Goal: Transaction & Acquisition: Purchase product/service

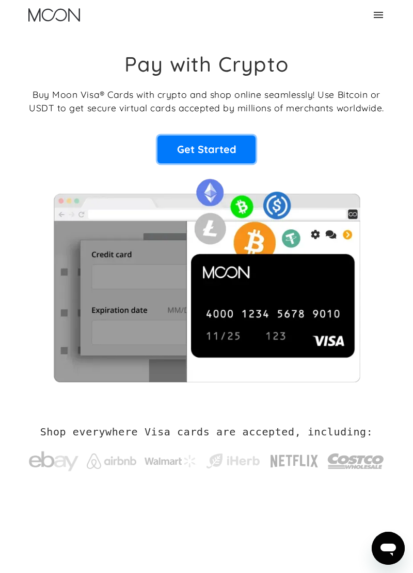
click at [236, 153] on link "Get Started" at bounding box center [206, 150] width 98 height 28
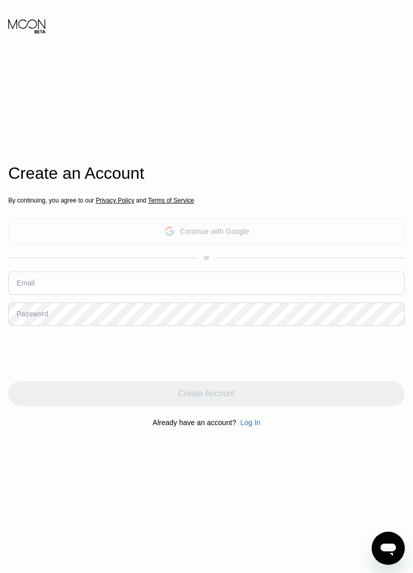
click at [203, 236] on div "Continue with Google" at bounding box center [214, 231] width 69 height 8
click at [172, 295] on input "text" at bounding box center [206, 283] width 396 height 23
type input "T"
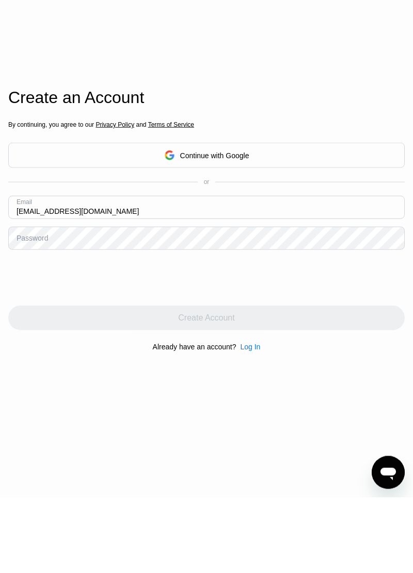
type input "[EMAIL_ADDRESS][DOMAIN_NAME]"
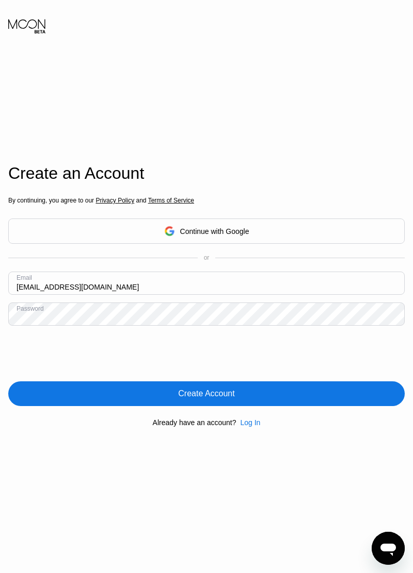
click at [207, 399] on div "Create Account" at bounding box center [206, 394] width 56 height 10
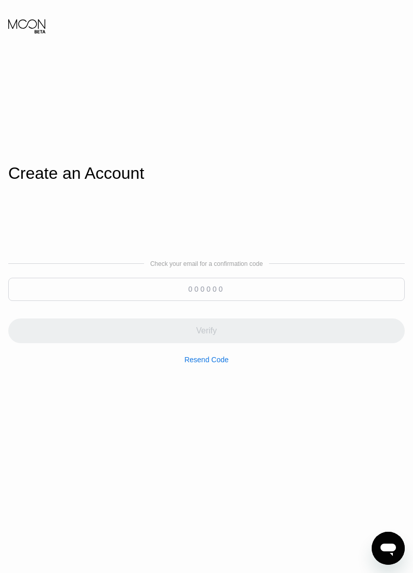
click at [231, 301] on input at bounding box center [206, 289] width 396 height 23
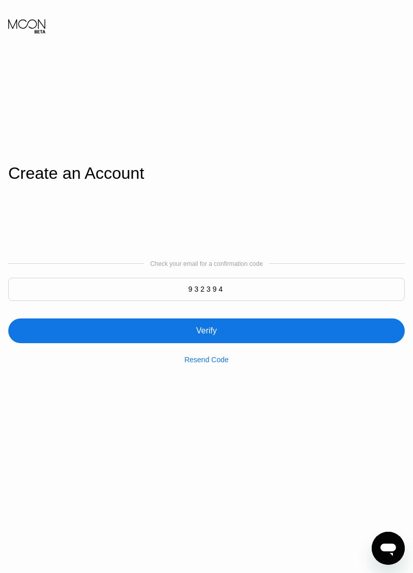
type input "932394"
click at [234, 343] on div "Verify" at bounding box center [206, 331] width 396 height 25
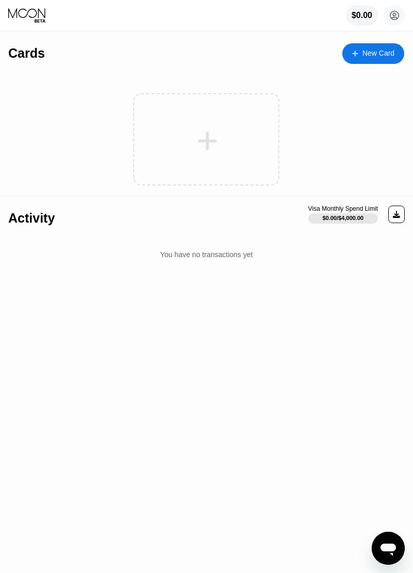
click at [375, 58] on div "New Card" at bounding box center [373, 53] width 62 height 21
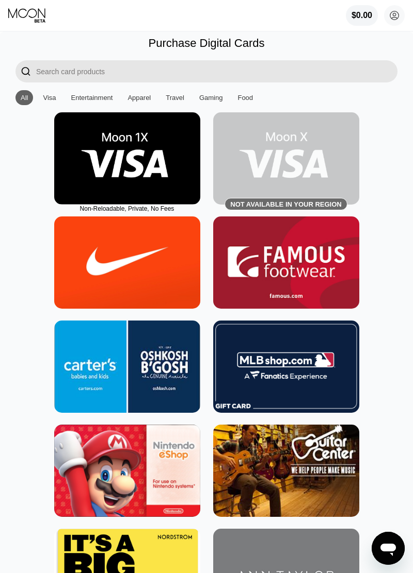
click at [166, 156] on img at bounding box center [127, 158] width 146 height 92
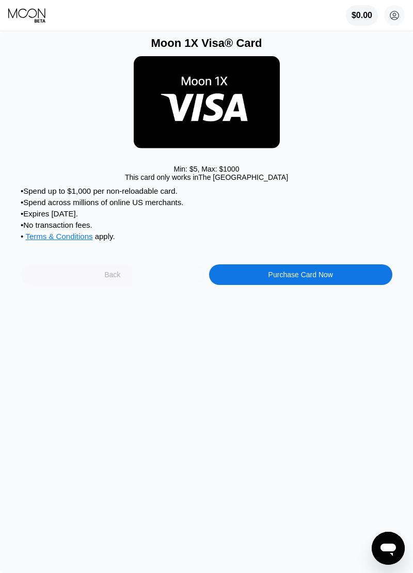
click at [160, 271] on div "Back" at bounding box center [113, 275] width 184 height 21
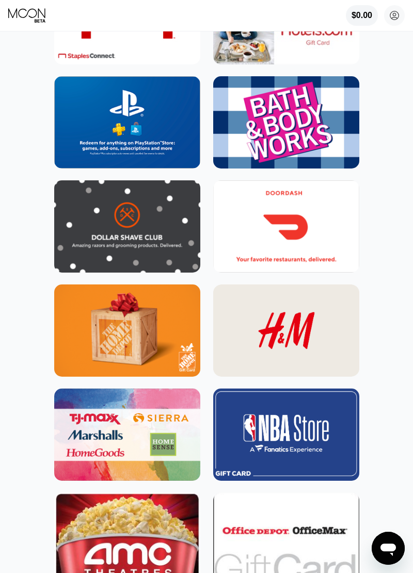
scroll to position [2745, 0]
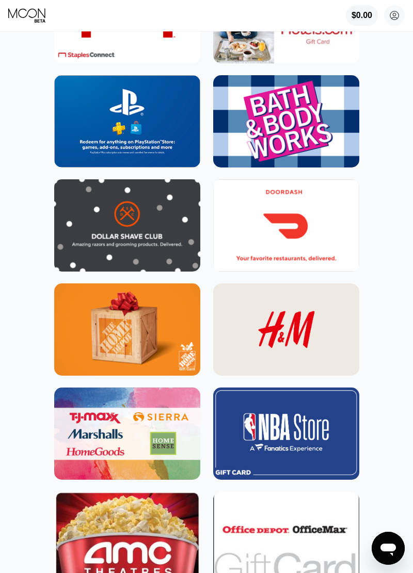
click at [339, 241] on img at bounding box center [286, 225] width 146 height 92
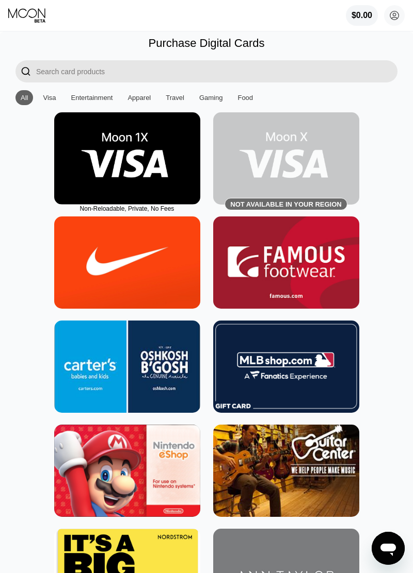
type input "0"
click at [51, 93] on div "Visa" at bounding box center [49, 97] width 23 height 15
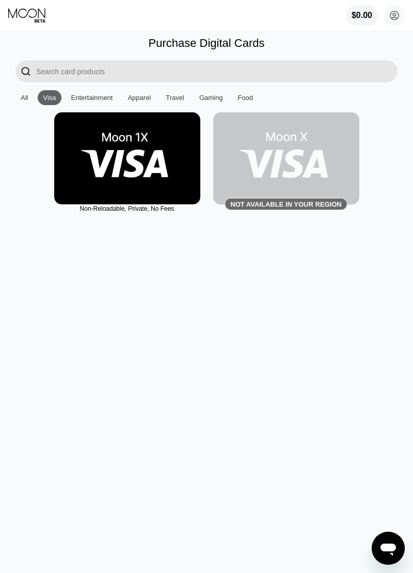
click at [92, 90] on div "Entertainment" at bounding box center [92, 97] width 52 height 15
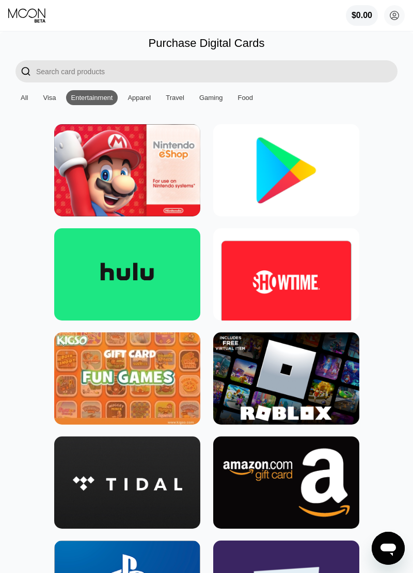
click at [27, 100] on div "All" at bounding box center [24, 98] width 7 height 8
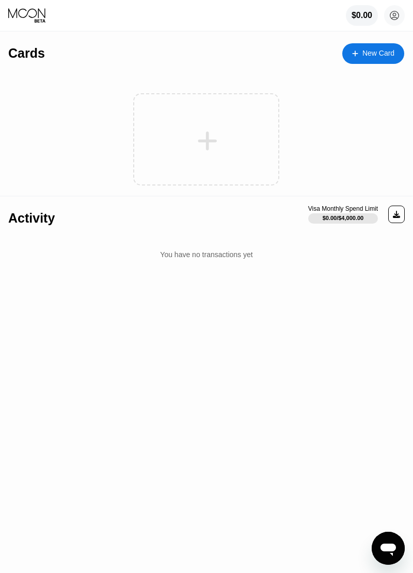
click at [204, 143] on icon at bounding box center [207, 140] width 20 height 23
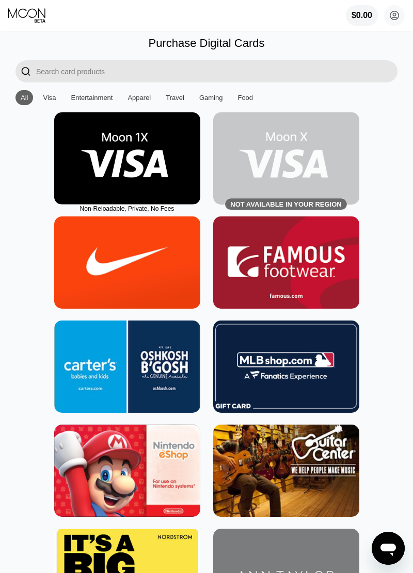
click at [166, 139] on img at bounding box center [127, 158] width 146 height 92
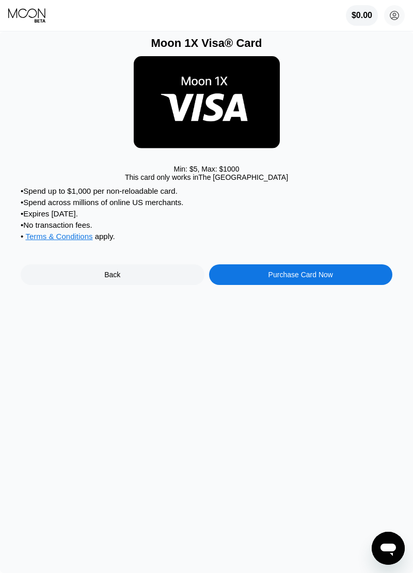
click at [314, 284] on div "Purchase Card Now" at bounding box center [301, 275] width 184 height 21
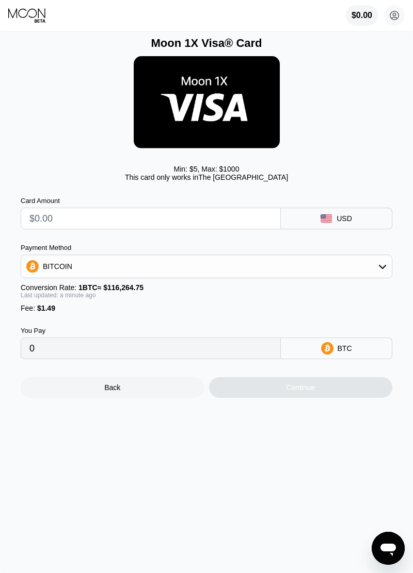
click at [336, 273] on div "BITCOIN" at bounding box center [206, 266] width 370 height 21
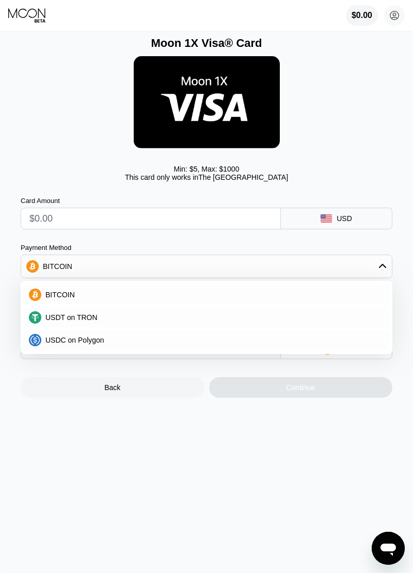
click at [172, 215] on input "text" at bounding box center [150, 218] width 242 height 21
type input "$5"
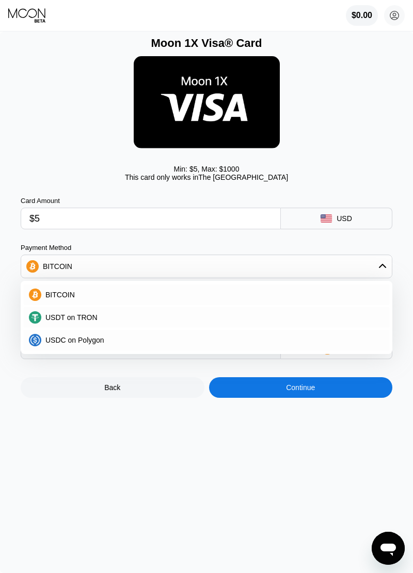
type input "0.00005583"
type input "$5"
click at [340, 160] on div "Min: $ 5 , Max: $ 1000 This card only works in [GEOGRAPHIC_DATA]" at bounding box center [206, 118] width 371 height 137
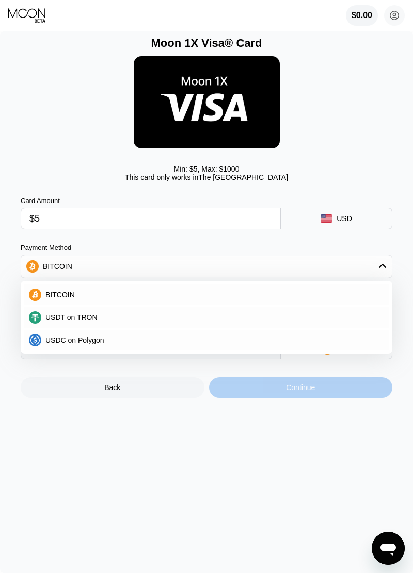
click at [339, 390] on div "Continue" at bounding box center [301, 387] width 184 height 21
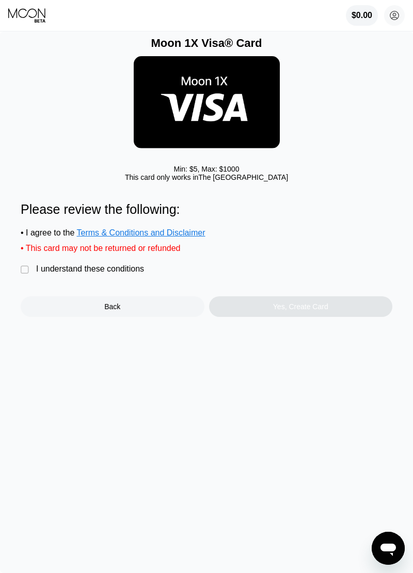
click at [83, 275] on div " I understand these conditions" at bounding box center [85, 270] width 128 height 11
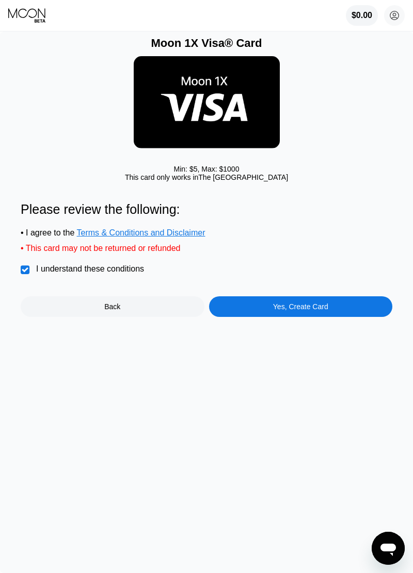
click at [256, 302] on div "Yes, Create Card" at bounding box center [301, 307] width 184 height 21
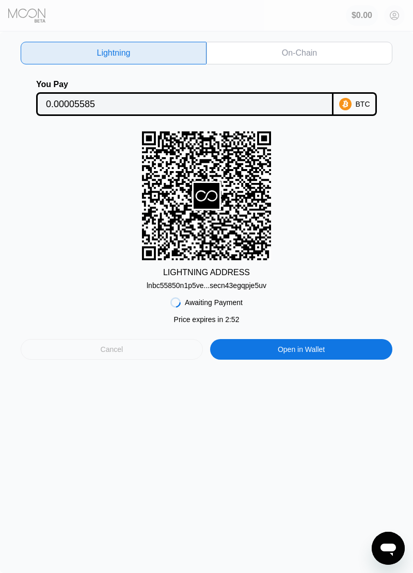
click at [161, 353] on div "Cancel" at bounding box center [112, 349] width 182 height 21
